Goal: Complete application form: Complete application form

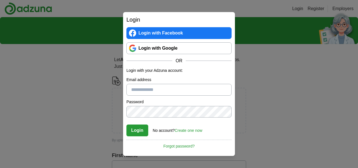
click at [163, 50] on link "Login with Google" at bounding box center [179, 48] width 105 height 12
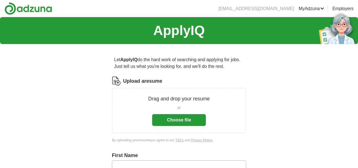
click at [178, 117] on button "Choose file" at bounding box center [179, 120] width 54 height 12
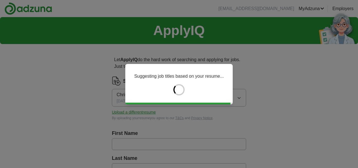
type input "*********"
type input "*****"
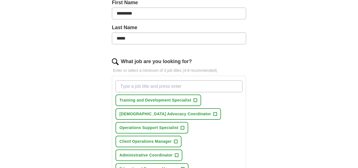
scroll to position [138, 0]
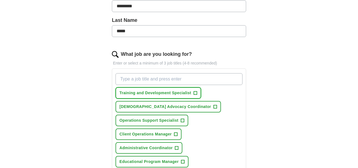
click at [195, 93] on span "+" at bounding box center [195, 93] width 3 height 4
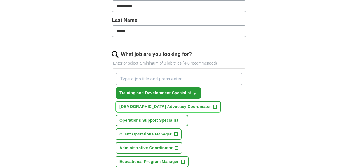
click at [214, 105] on span "+" at bounding box center [215, 106] width 3 height 4
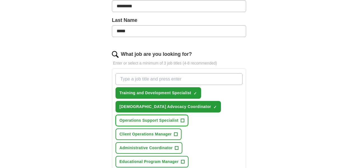
click at [183, 120] on span "+" at bounding box center [182, 120] width 3 height 4
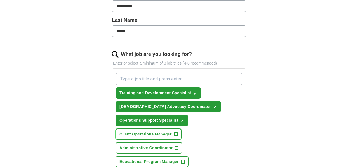
click at [178, 133] on button "Client Operations Manager +" at bounding box center [149, 133] width 66 height 11
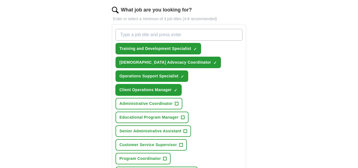
scroll to position [185, 0]
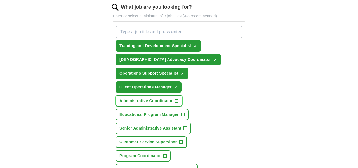
click at [175, 100] on span "+" at bounding box center [176, 101] width 3 height 4
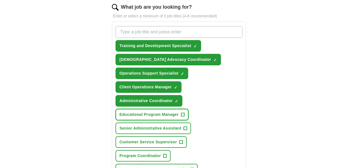
click at [183, 115] on span "+" at bounding box center [182, 114] width 3 height 4
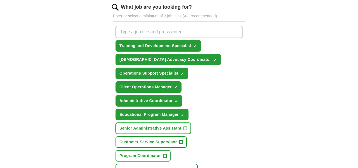
click at [185, 128] on span "+" at bounding box center [185, 128] width 3 height 4
click at [186, 126] on span "+" at bounding box center [185, 128] width 3 height 4
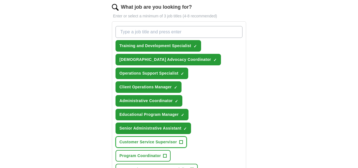
click at [183, 141] on span "+" at bounding box center [181, 142] width 4 height 4
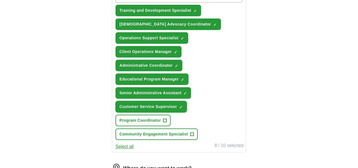
scroll to position [220, 0]
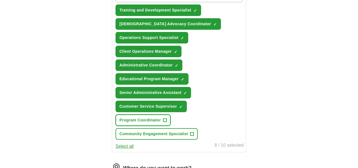
click at [164, 119] on span "+" at bounding box center [165, 120] width 3 height 4
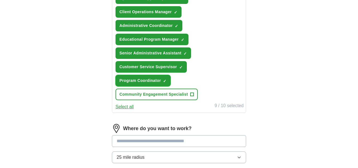
scroll to position [265, 0]
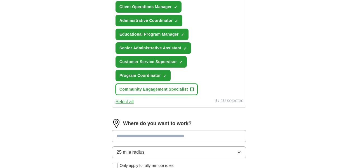
click at [193, 88] on span "+" at bounding box center [192, 89] width 3 height 4
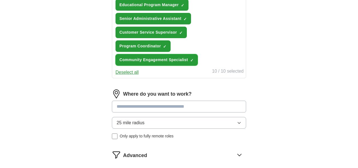
scroll to position [297, 0]
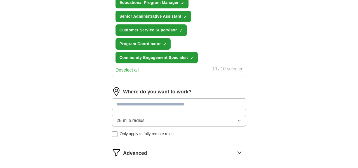
click at [168, 103] on input at bounding box center [179, 104] width 134 height 12
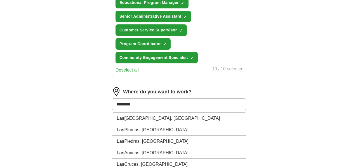
type input "*********"
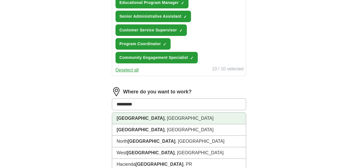
click at [157, 114] on li "Las Vegas , NV" at bounding box center [179, 118] width 134 height 11
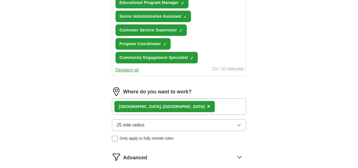
click at [160, 107] on div "Las Vegas , NV ×" at bounding box center [179, 106] width 134 height 16
click at [164, 106] on div "Las Vegas , NV ×" at bounding box center [179, 106] width 134 height 16
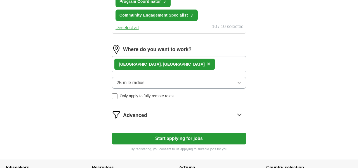
scroll to position [340, 0]
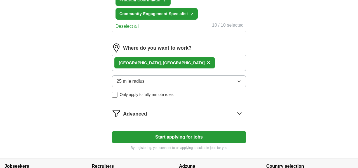
click at [184, 136] on button "Start applying for jobs" at bounding box center [179, 137] width 134 height 12
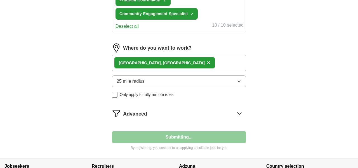
select select "**"
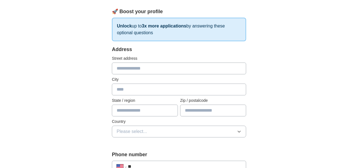
scroll to position [105, 0]
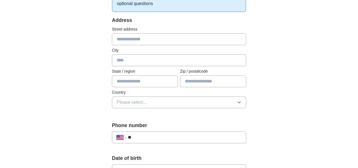
click at [137, 39] on input "text" at bounding box center [179, 39] width 134 height 12
type input "**********"
type input "*********"
type input "**"
type input "*****"
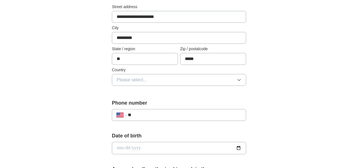
scroll to position [139, 0]
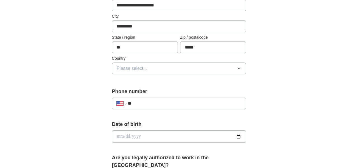
click at [151, 67] on button "Please select..." at bounding box center [179, 68] width 134 height 12
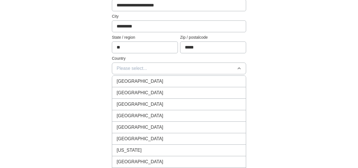
click at [141, 92] on span "United States" at bounding box center [140, 92] width 47 height 7
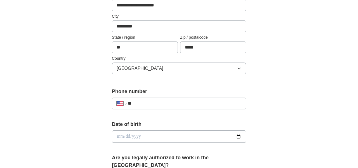
click at [139, 103] on input "**" at bounding box center [185, 103] width 114 height 7
type input "**********"
click at [136, 135] on input "date" at bounding box center [179, 136] width 134 height 12
type input "**********"
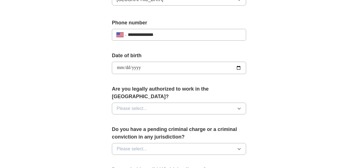
scroll to position [213, 0]
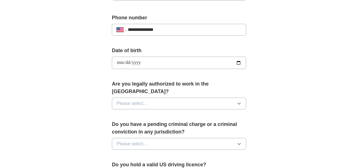
click at [169, 97] on button "Please select..." at bounding box center [179, 103] width 134 height 12
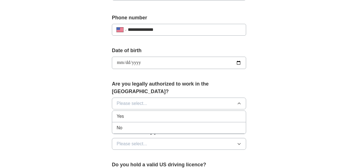
click at [115, 111] on li "Yes" at bounding box center [179, 116] width 134 height 11
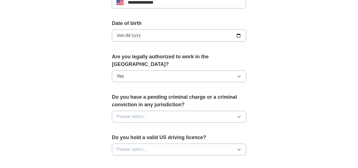
scroll to position [241, 0]
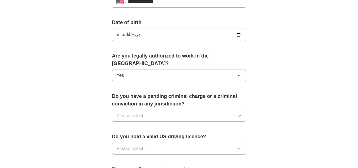
click at [144, 112] on span "Please select..." at bounding box center [132, 115] width 31 height 7
click at [122, 137] on span "No" at bounding box center [120, 140] width 6 height 7
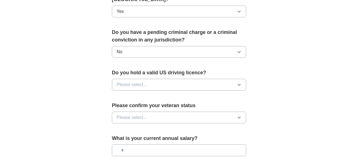
scroll to position [305, 0]
click at [157, 78] on button "Please select..." at bounding box center [179, 84] width 134 height 12
click at [117, 94] on span "Yes" at bounding box center [120, 97] width 7 height 7
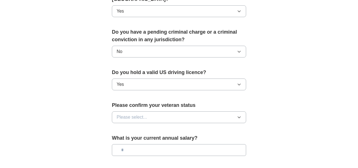
click at [143, 114] on span "Please select..." at bounding box center [132, 117] width 31 height 7
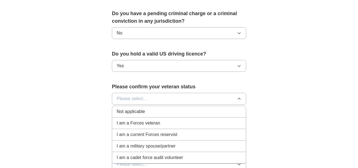
scroll to position [338, 0]
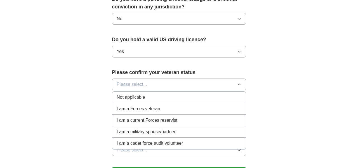
click at [134, 94] on span "Not applicable" at bounding box center [131, 97] width 28 height 7
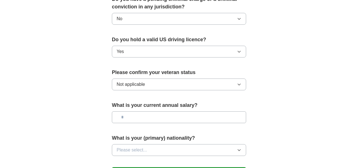
click at [174, 111] on input "text" at bounding box center [179, 117] width 134 height 12
type input "*******"
click at [157, 144] on button "Please select..." at bounding box center [179, 150] width 134 height 12
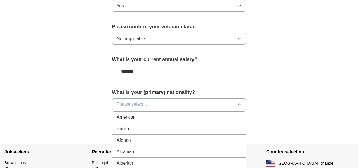
scroll to position [429, 0]
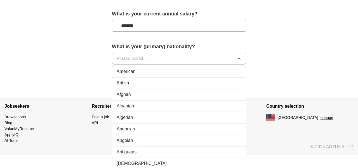
click at [131, 68] on span "American" at bounding box center [126, 71] width 19 height 7
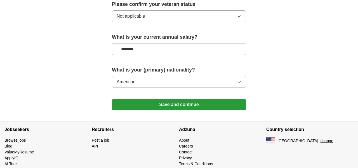
click at [189, 99] on button "Save and continue" at bounding box center [179, 104] width 134 height 11
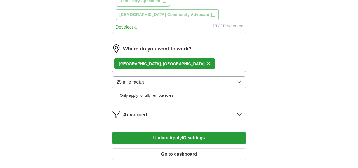
scroll to position [373, 0]
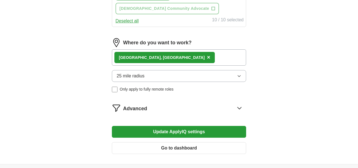
click at [184, 132] on button "Update ApplyIQ settings" at bounding box center [179, 132] width 134 height 12
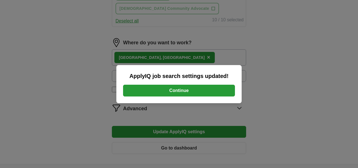
click at [178, 88] on button "Continue" at bounding box center [179, 91] width 112 height 12
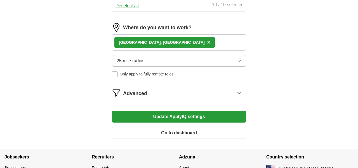
scroll to position [388, 0]
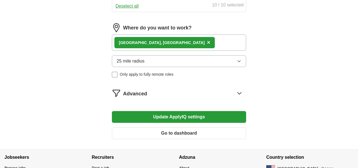
click at [241, 92] on icon at bounding box center [240, 93] width 4 height 2
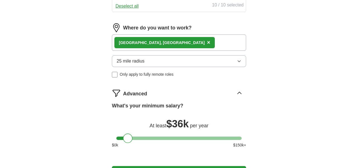
drag, startPoint x: 121, startPoint y: 140, endPoint x: 129, endPoint y: 140, distance: 8.4
click at [128, 140] on div at bounding box center [128, 138] width 10 height 10
click at [129, 140] on div at bounding box center [128, 138] width 10 height 10
click at [132, 140] on div at bounding box center [129, 138] width 10 height 10
drag, startPoint x: 134, startPoint y: 140, endPoint x: 139, endPoint y: 139, distance: 5.2
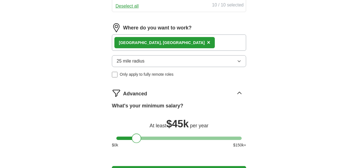
click at [139, 139] on div at bounding box center [137, 138] width 10 height 10
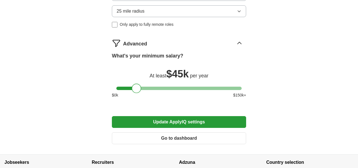
scroll to position [442, 0]
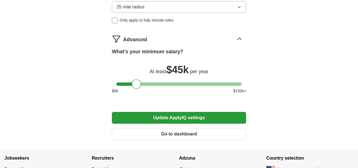
click at [177, 116] on button "Update ApplyIQ settings" at bounding box center [179, 118] width 134 height 12
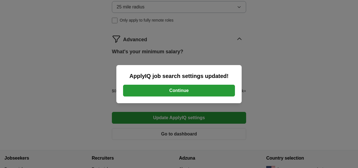
click at [179, 89] on button "Continue" at bounding box center [179, 91] width 112 height 12
